Goal: Find specific page/section: Find specific page/section

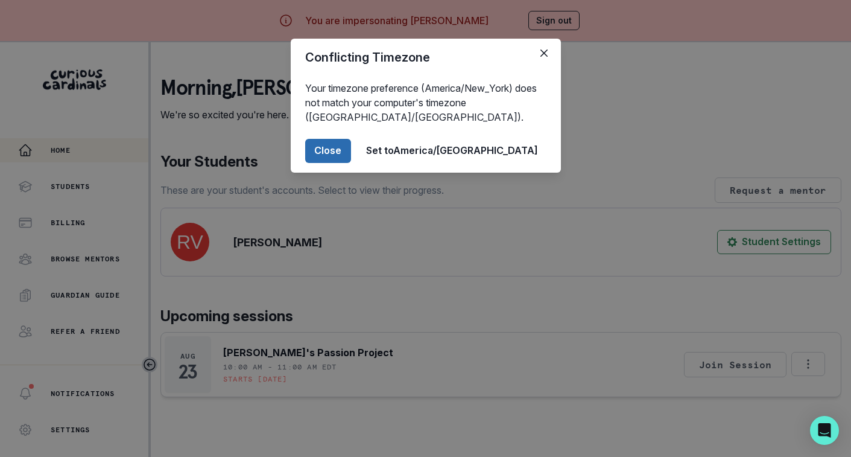
click at [351, 157] on button "Close" at bounding box center [328, 151] width 46 height 24
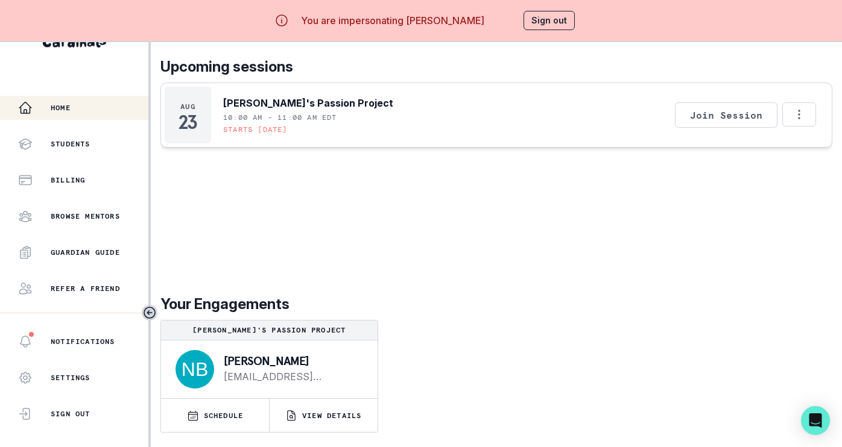
scroll to position [51, 0]
click at [329, 411] on p "VIEW DETAILS" at bounding box center [331, 416] width 59 height 10
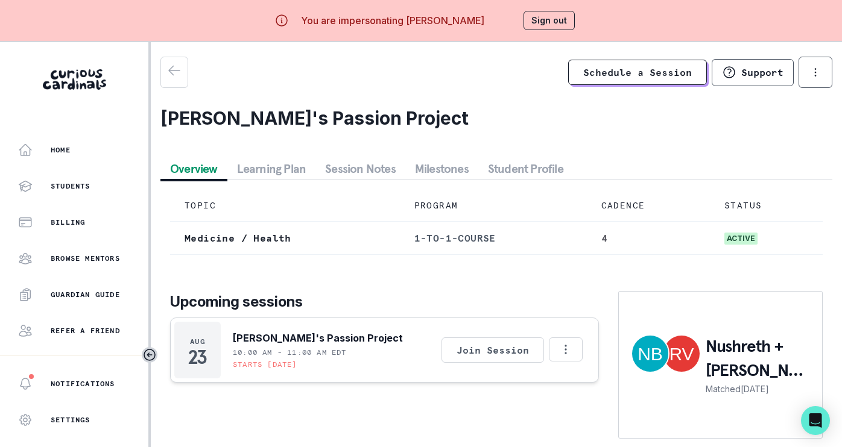
click at [368, 171] on button "Session Notes" at bounding box center [360, 169] width 90 height 22
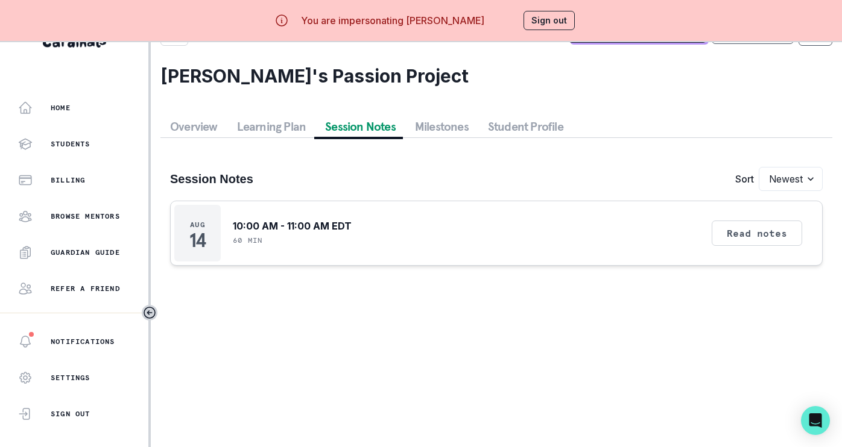
scroll to position [49, 0]
click at [555, 20] on button "Sign out" at bounding box center [548, 20] width 51 height 19
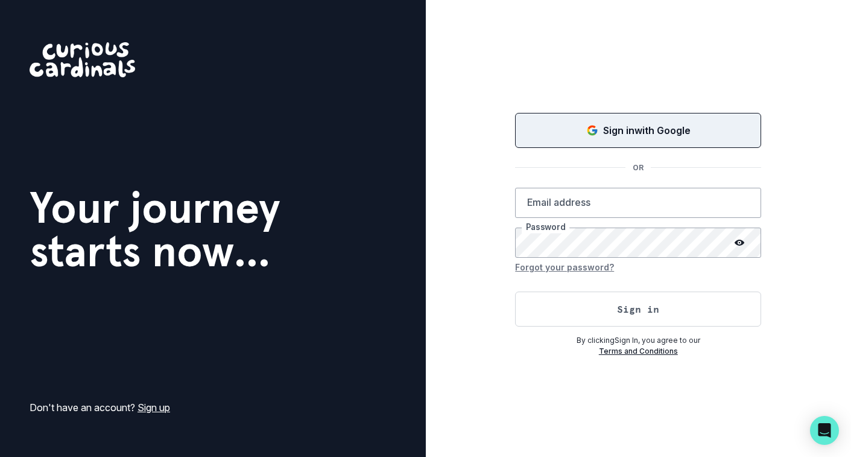
click at [563, 128] on div "Sign in with Google" at bounding box center [638, 130] width 216 height 14
